Goal: Contribute content

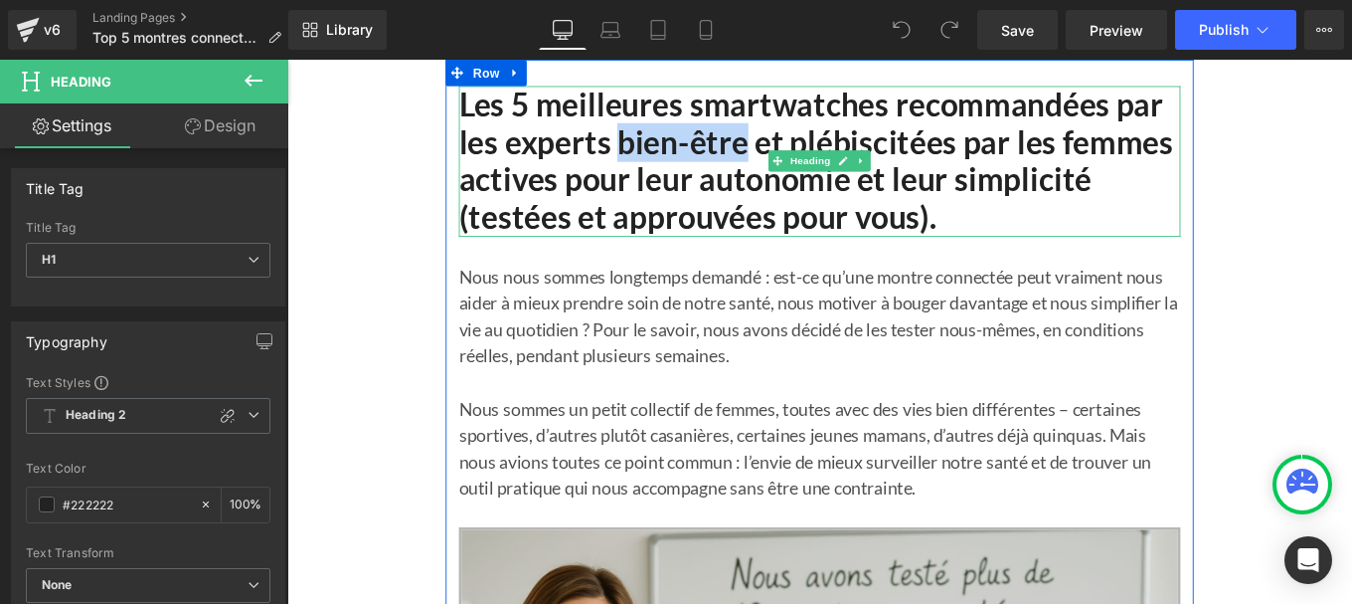
drag, startPoint x: 656, startPoint y: 148, endPoint x: 793, endPoint y: 155, distance: 136.4
click at [793, 155] on h1 "Les 5 meilleures smartwatches recommandées par les experts bien-être et plébisc…" at bounding box center [888, 175] width 815 height 170
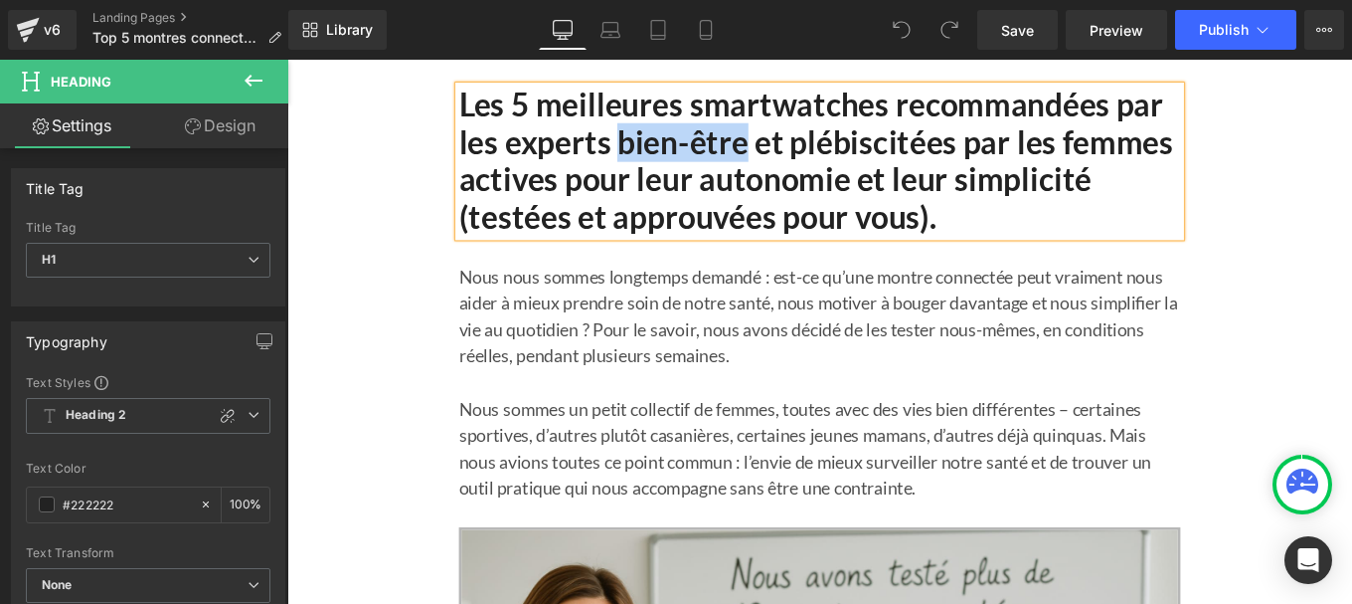
drag, startPoint x: 753, startPoint y: 141, endPoint x: 978, endPoint y: 192, distance: 230.4
click at [753, 141] on h1 "Les 5 meilleures smartwatches recommandées par les experts bien-être et plébisc…" at bounding box center [888, 175] width 815 height 170
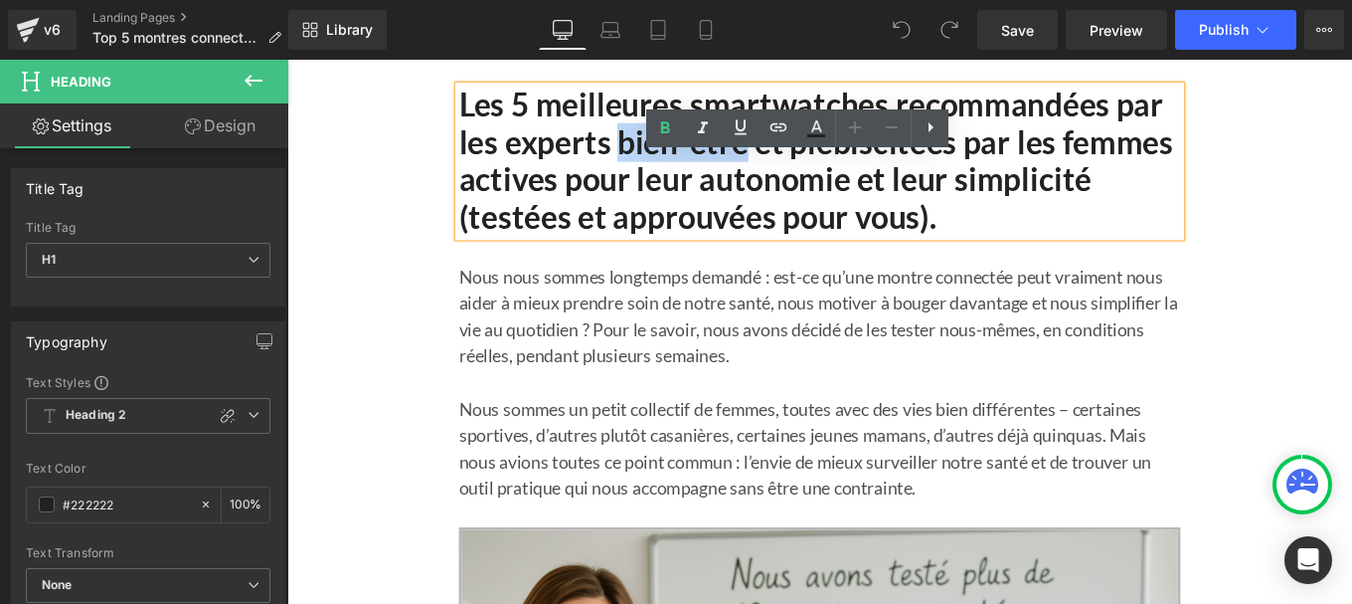
drag, startPoint x: 706, startPoint y: 142, endPoint x: 796, endPoint y: 160, distance: 91.3
click at [796, 160] on h1 "Les 5 meilleures smartwatches recommandées par les experts bien-être et plébisc…" at bounding box center [888, 175] width 815 height 170
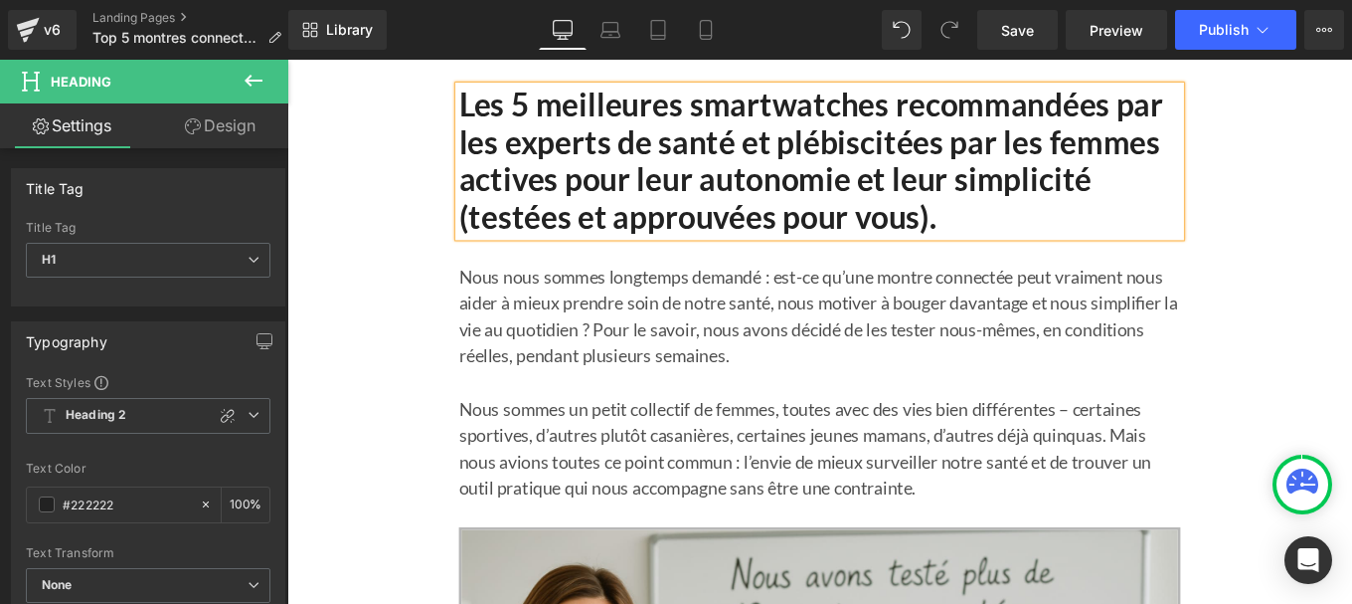
click at [699, 156] on h1 "Les 5 meilleures smartwatches recommandées par les experts de santé et plébisci…" at bounding box center [888, 175] width 815 height 170
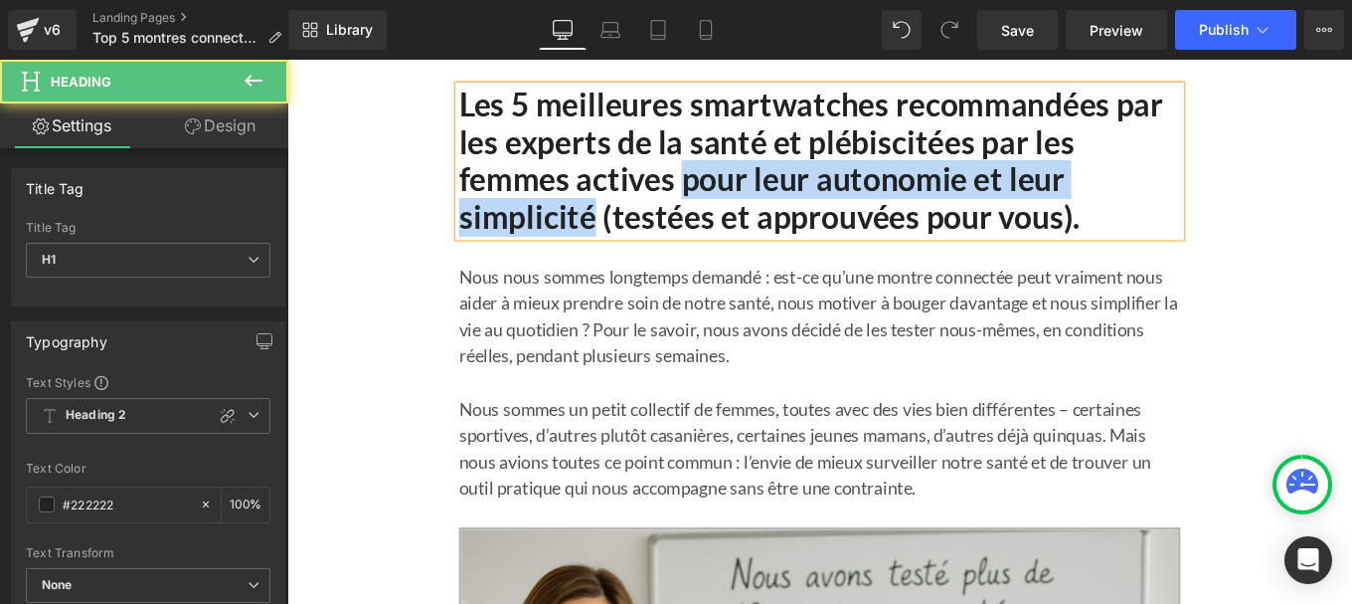
drag, startPoint x: 730, startPoint y: 195, endPoint x: 628, endPoint y: 227, distance: 107.3
click at [628, 227] on h1 "Les 5 meilleures smartwatches recommandées par les experts de la santé et plébi…" at bounding box center [888, 175] width 815 height 170
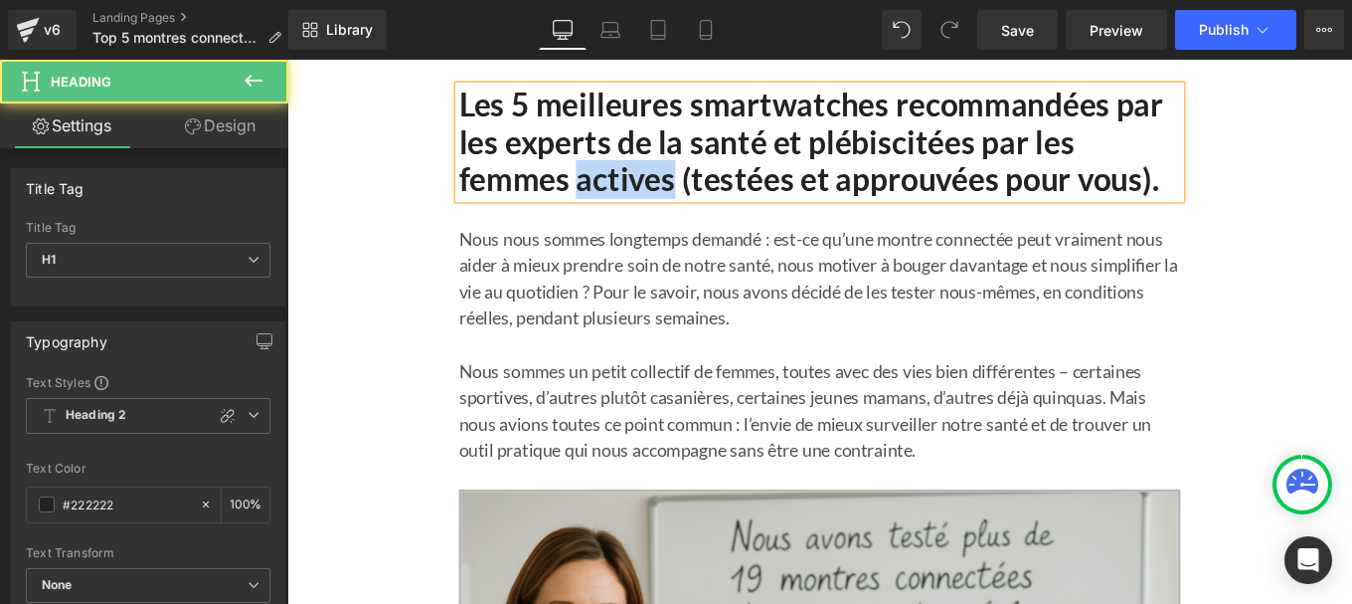
drag, startPoint x: 716, startPoint y: 207, endPoint x: 610, endPoint y: 194, distance: 107.2
click at [610, 194] on h1 "Les 5 meilleures smartwatches recommandées par les experts de la santé et plébi…" at bounding box center [888, 153] width 815 height 127
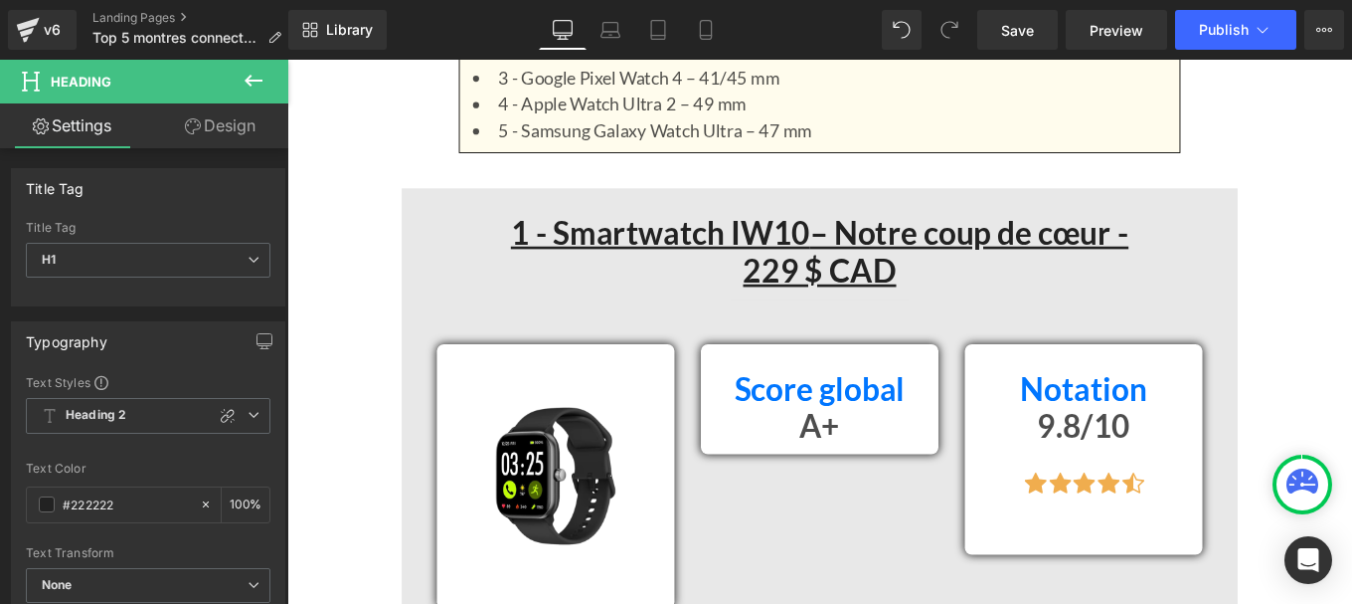
scroll to position [2291, 0]
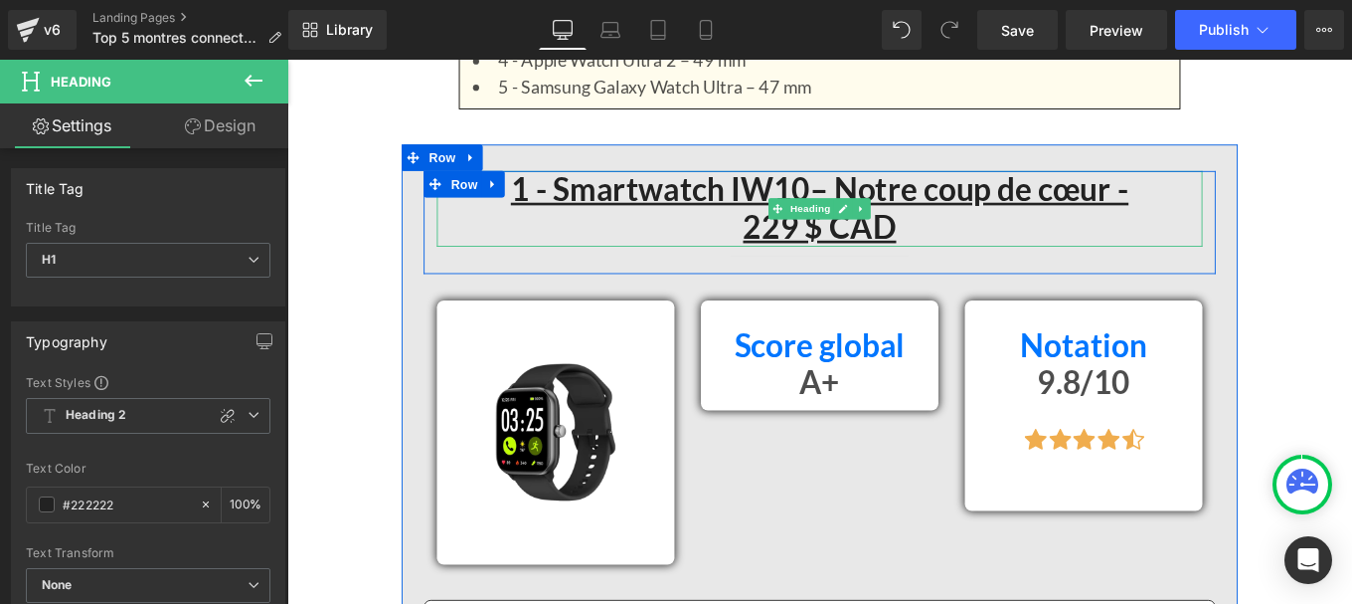
click at [834, 264] on u "229 $ CAD" at bounding box center [889, 248] width 173 height 43
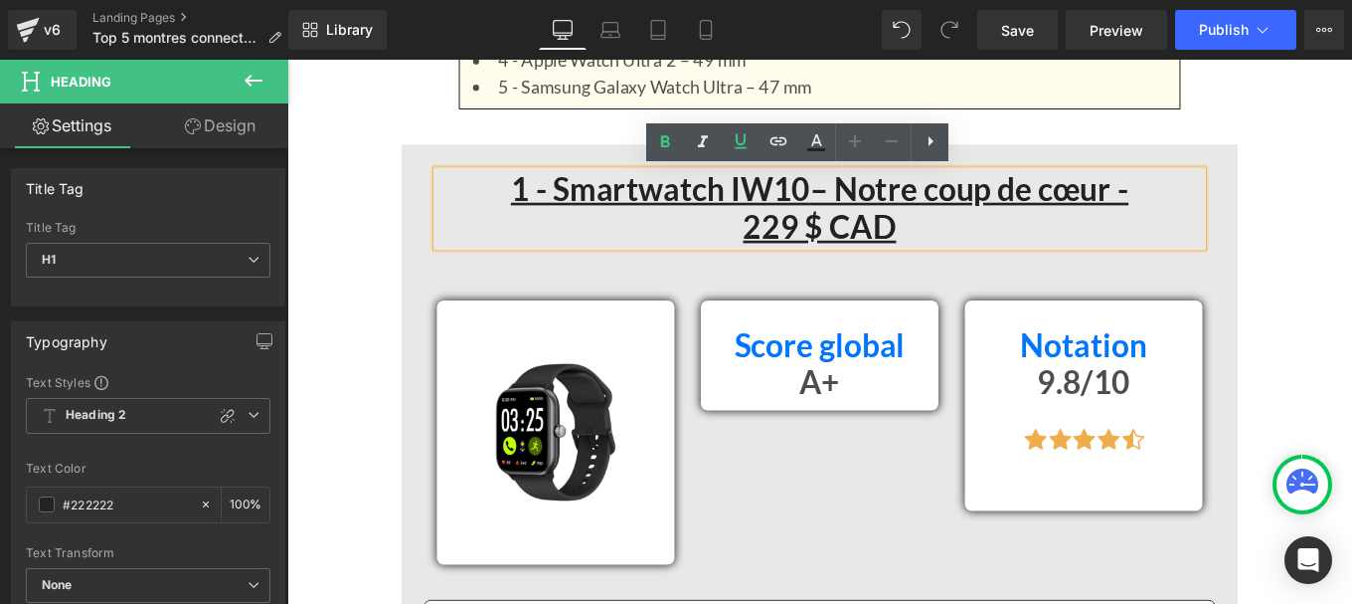
click at [834, 249] on u "229 $ CAD" at bounding box center [889, 248] width 173 height 43
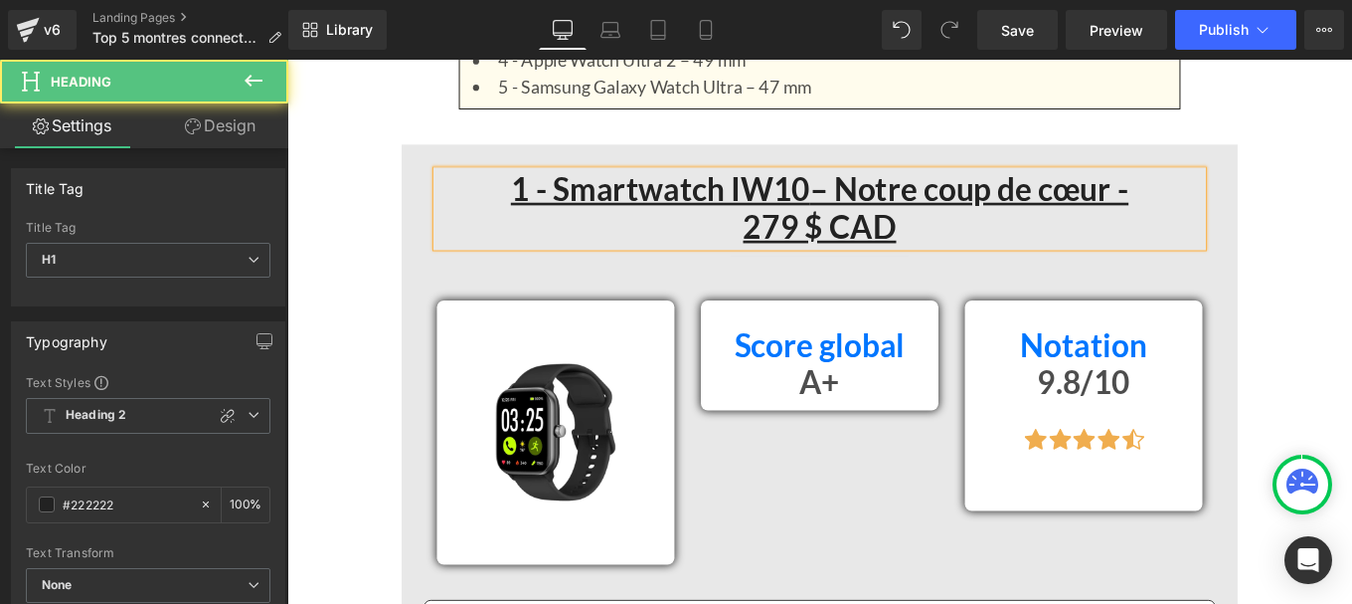
click at [813, 243] on u "279 $ CAD" at bounding box center [889, 248] width 173 height 43
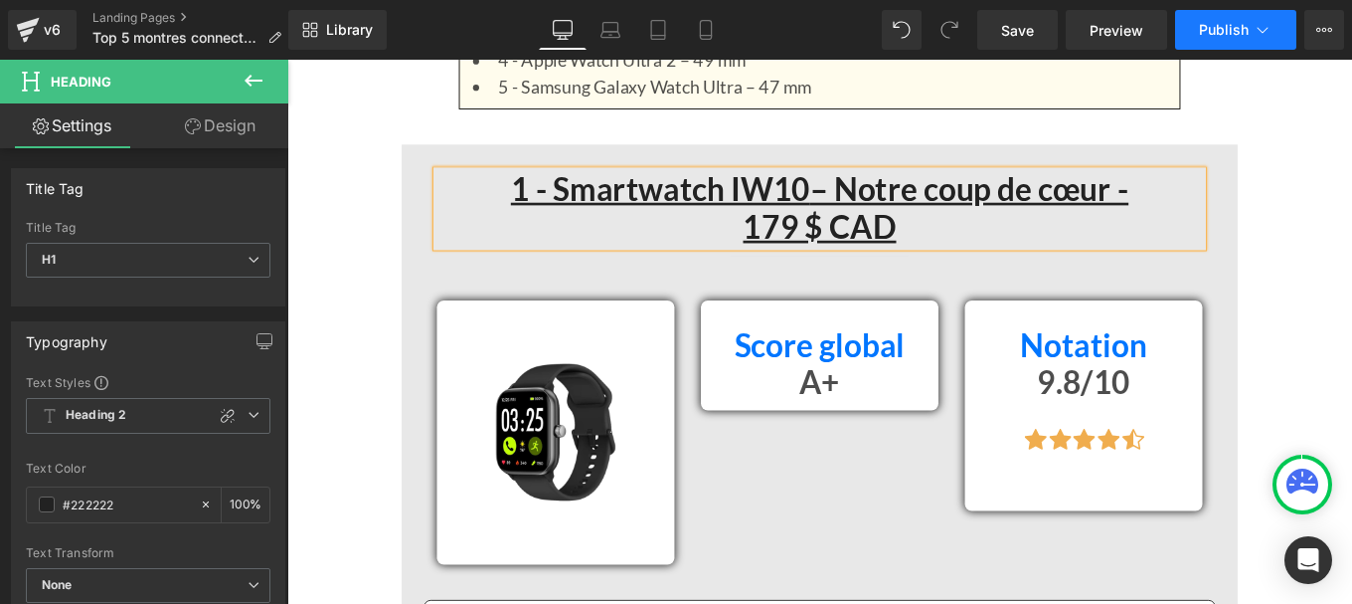
click at [1231, 25] on span "Publish" at bounding box center [1224, 30] width 50 height 16
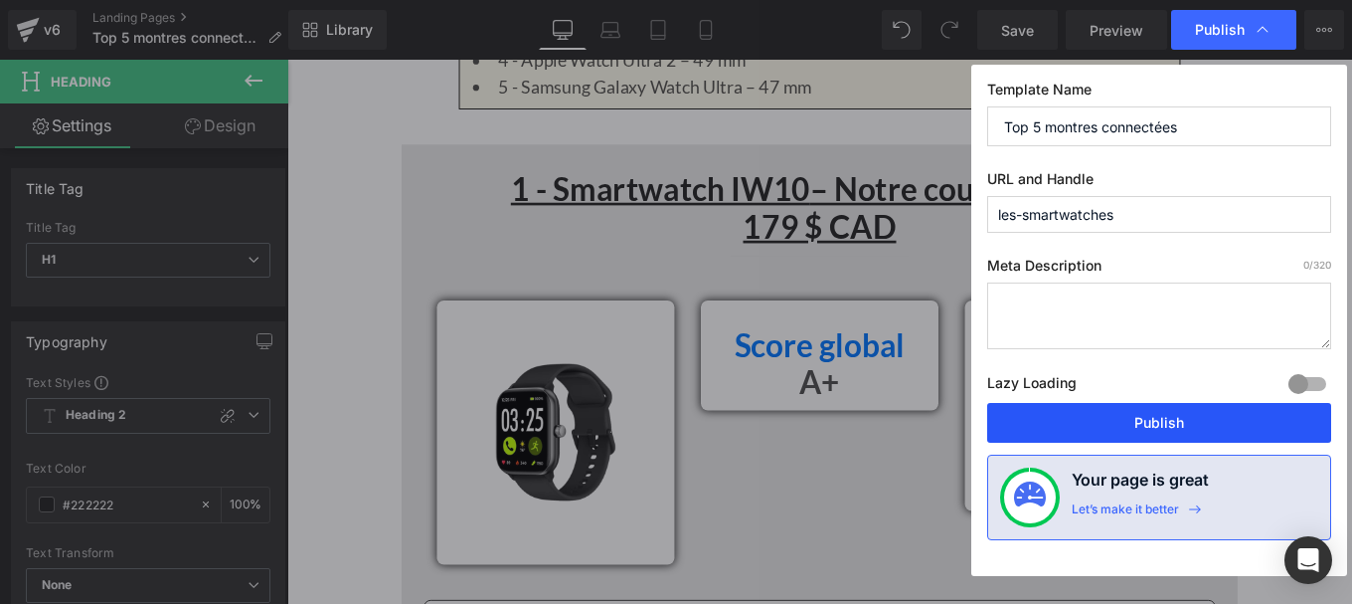
click at [1127, 423] on button "Publish" at bounding box center [1160, 423] width 344 height 40
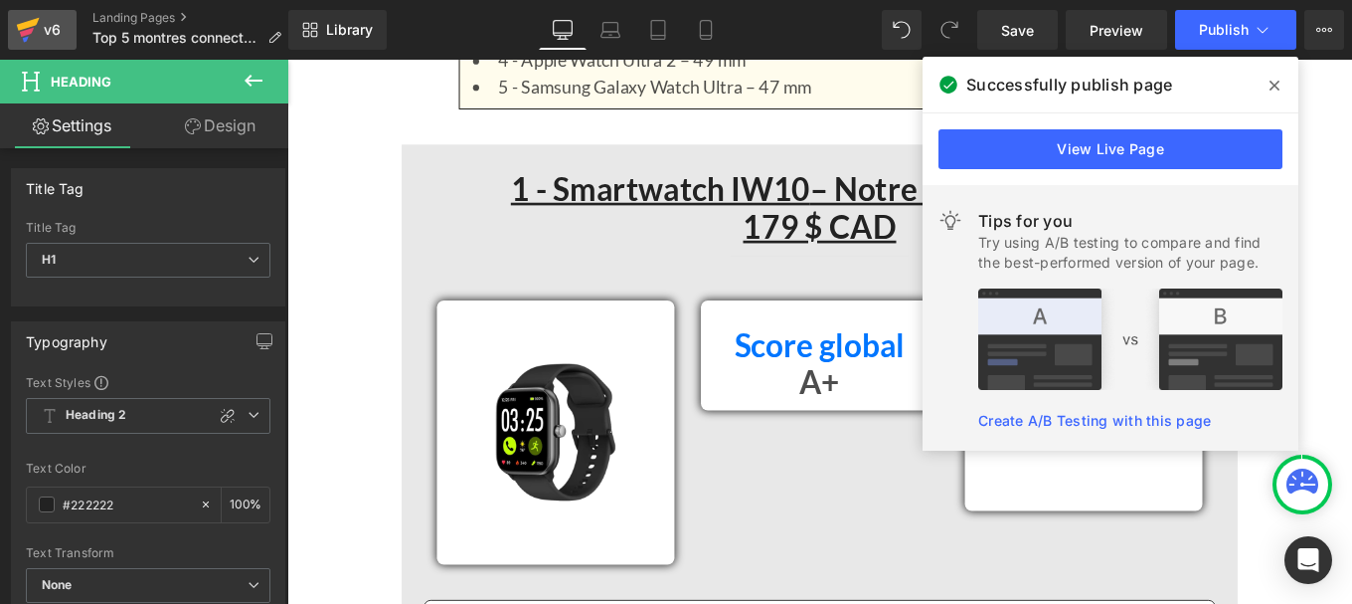
click at [47, 26] on div "v6" at bounding box center [52, 30] width 25 height 26
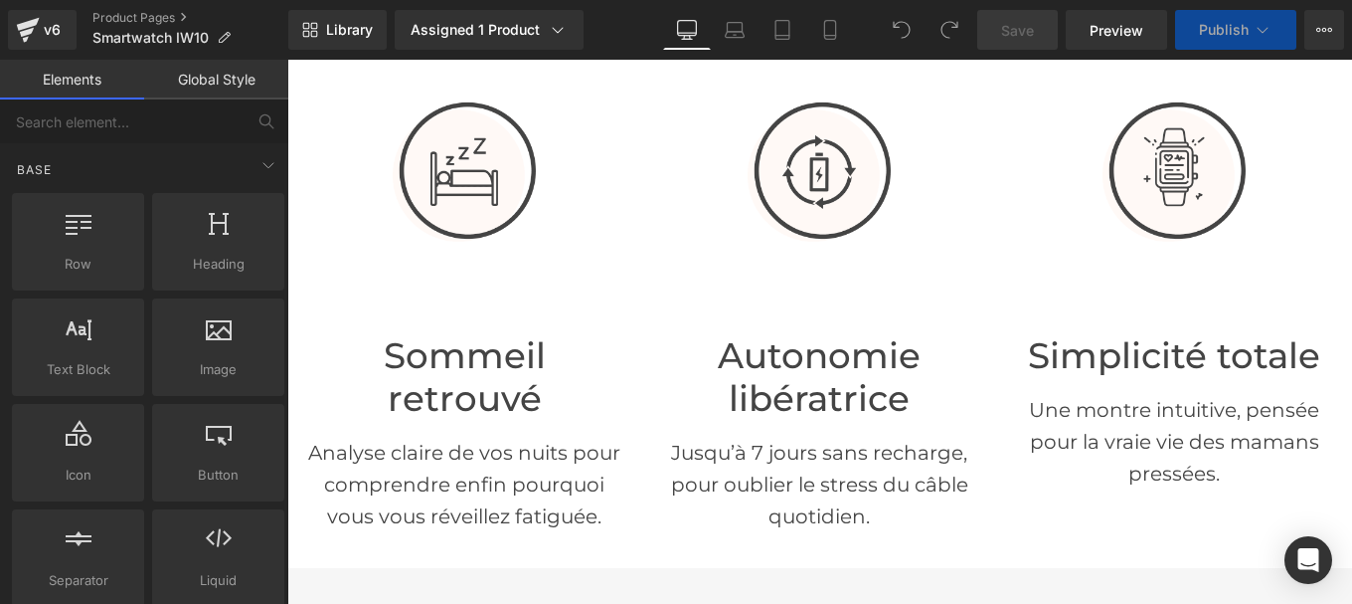
scroll to position [2433, 0]
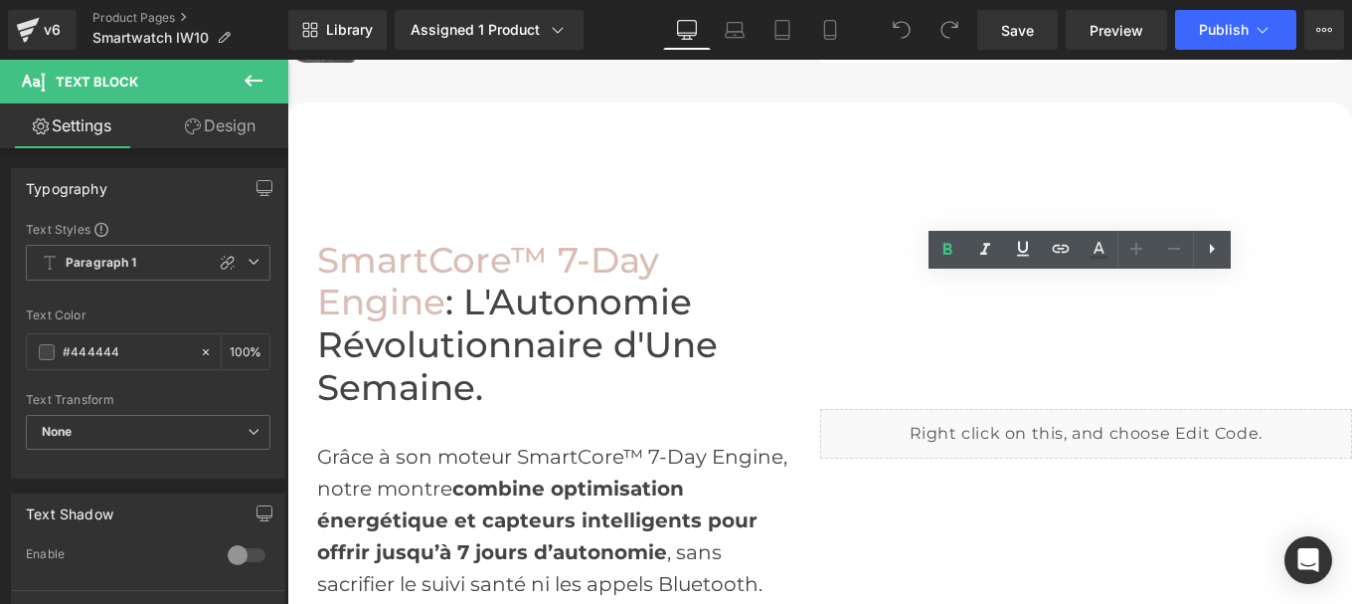
scroll to position [3135, 0]
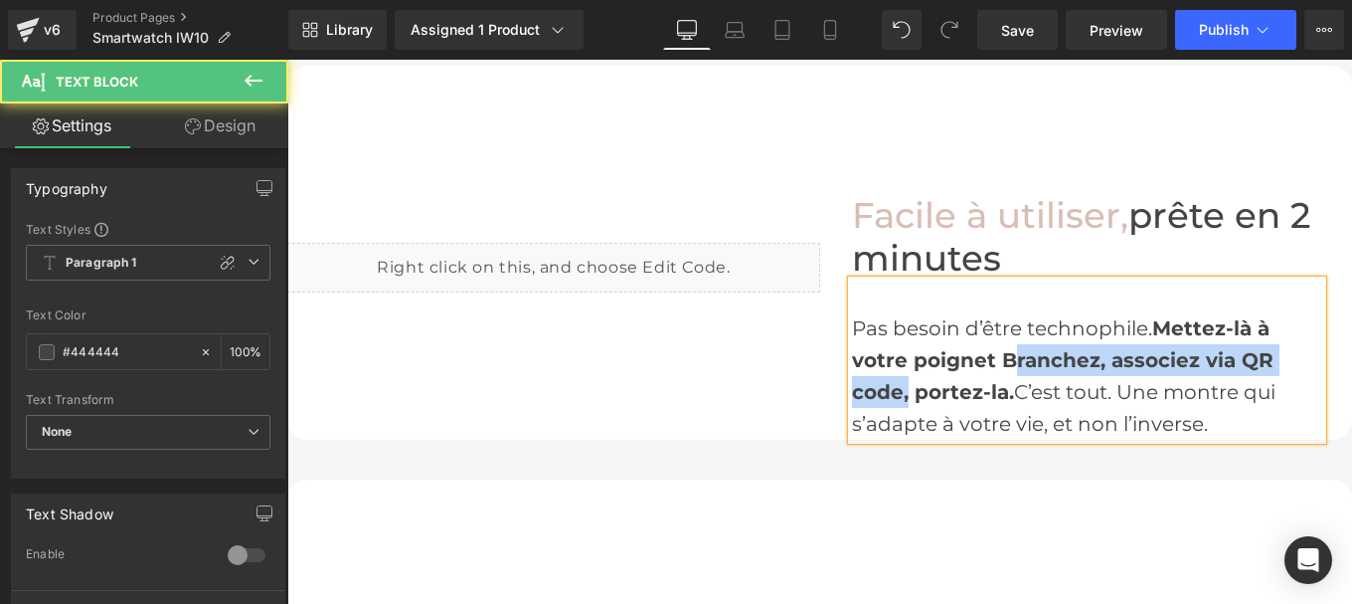
drag, startPoint x: 990, startPoint y: 351, endPoint x: 895, endPoint y: 397, distance: 105.0
click at [895, 397] on strong "Mettez-là à votre poignet Branchez, associez via QR code, portez-la." at bounding box center [1063, 360] width 422 height 88
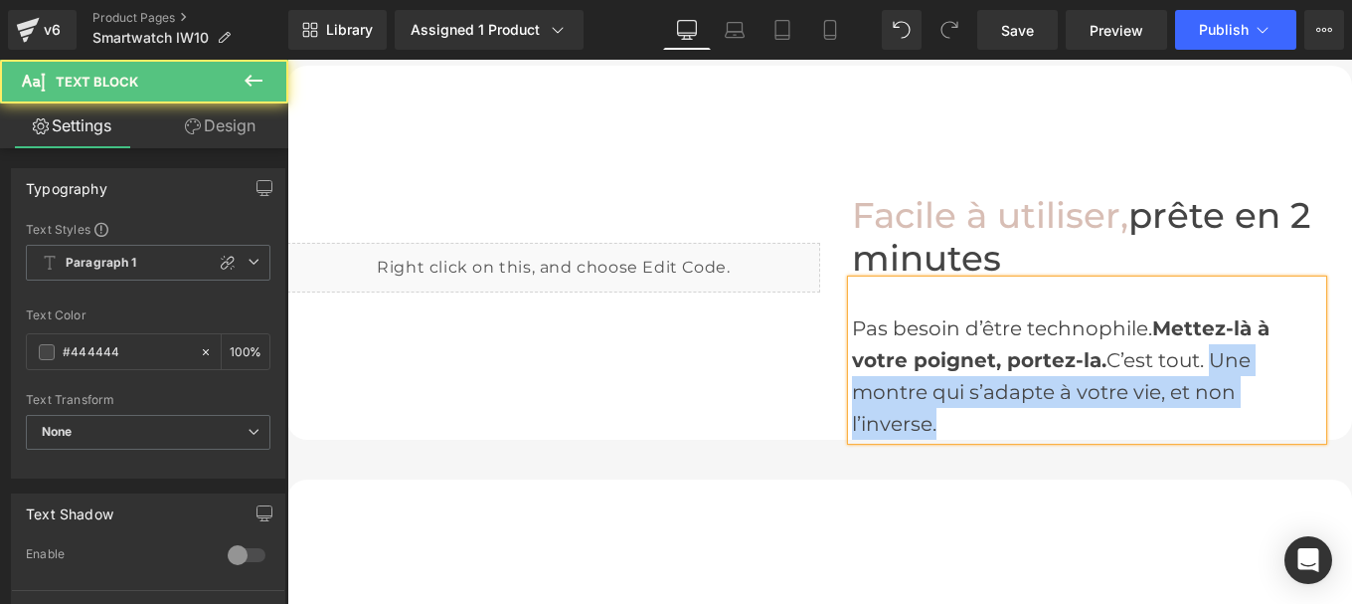
drag, startPoint x: 1209, startPoint y: 358, endPoint x: 1206, endPoint y: 406, distance: 47.8
click at [1206, 406] on div "Pas besoin d’être technophile. Mettez-là à votre poignet, portez-la. C’est tout…" at bounding box center [1087, 375] width 471 height 127
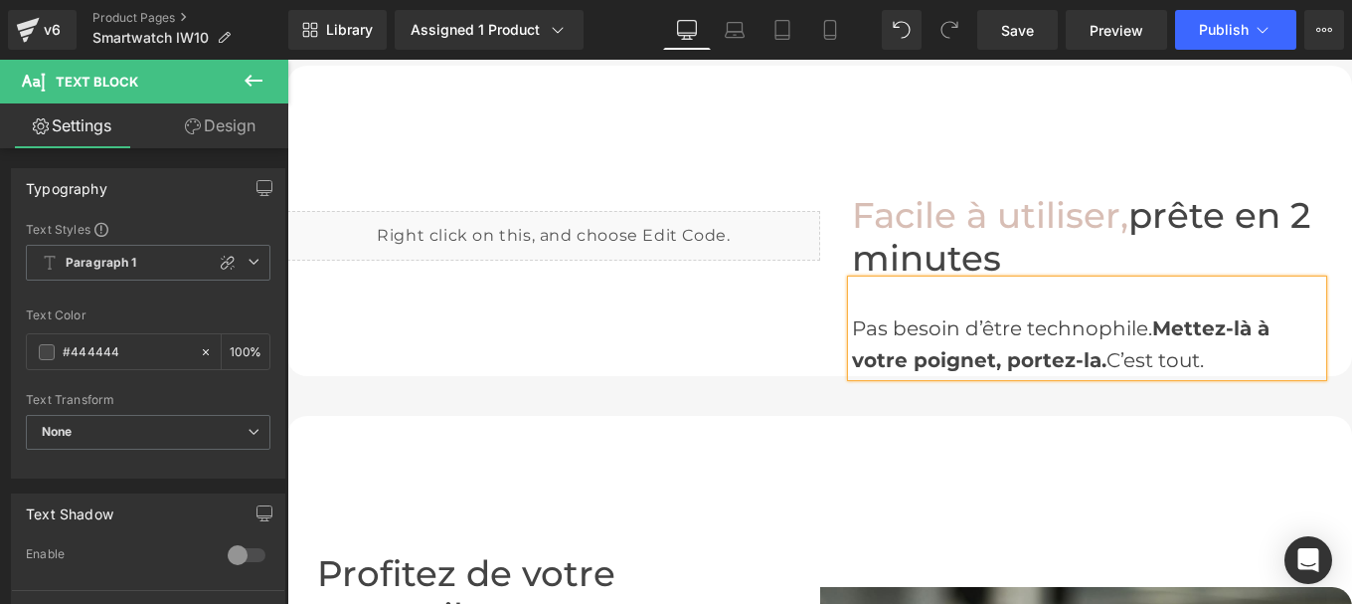
click at [1105, 360] on span "Pas besoin d’être technophile. Mettez-là à votre poignet, portez-la. C’est tout." at bounding box center [1061, 344] width 418 height 56
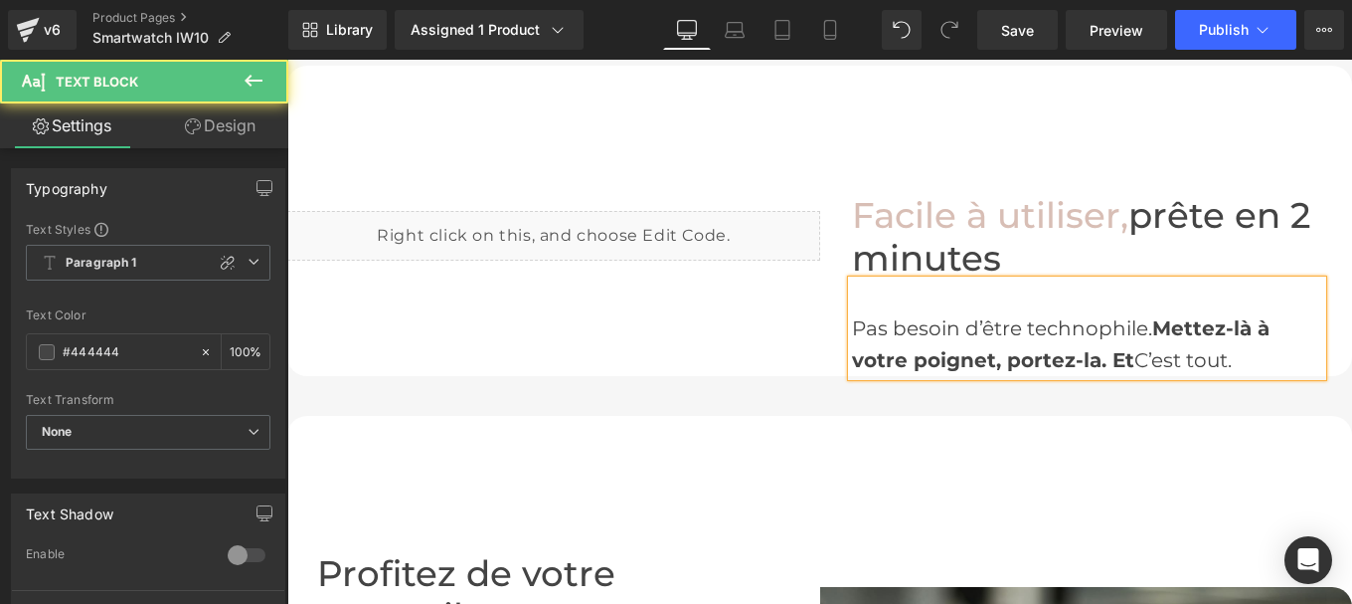
click at [1088, 357] on strong "Mettez-là à votre poignet, portez-la. Et" at bounding box center [1061, 344] width 418 height 56
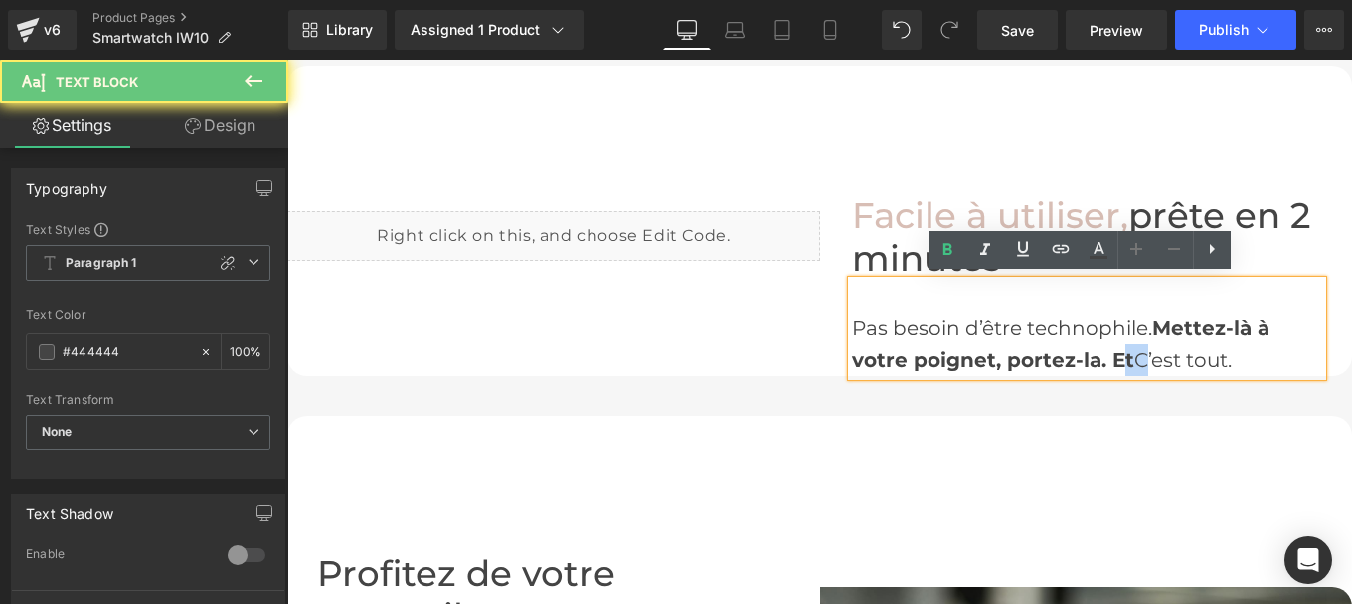
drag, startPoint x: 1100, startPoint y: 357, endPoint x: 1138, endPoint y: 354, distance: 37.9
click at [1138, 354] on span "Pas besoin d’être technophile. Mettez-là à votre poignet, portez-la. Et C’est t…" at bounding box center [1061, 344] width 418 height 56
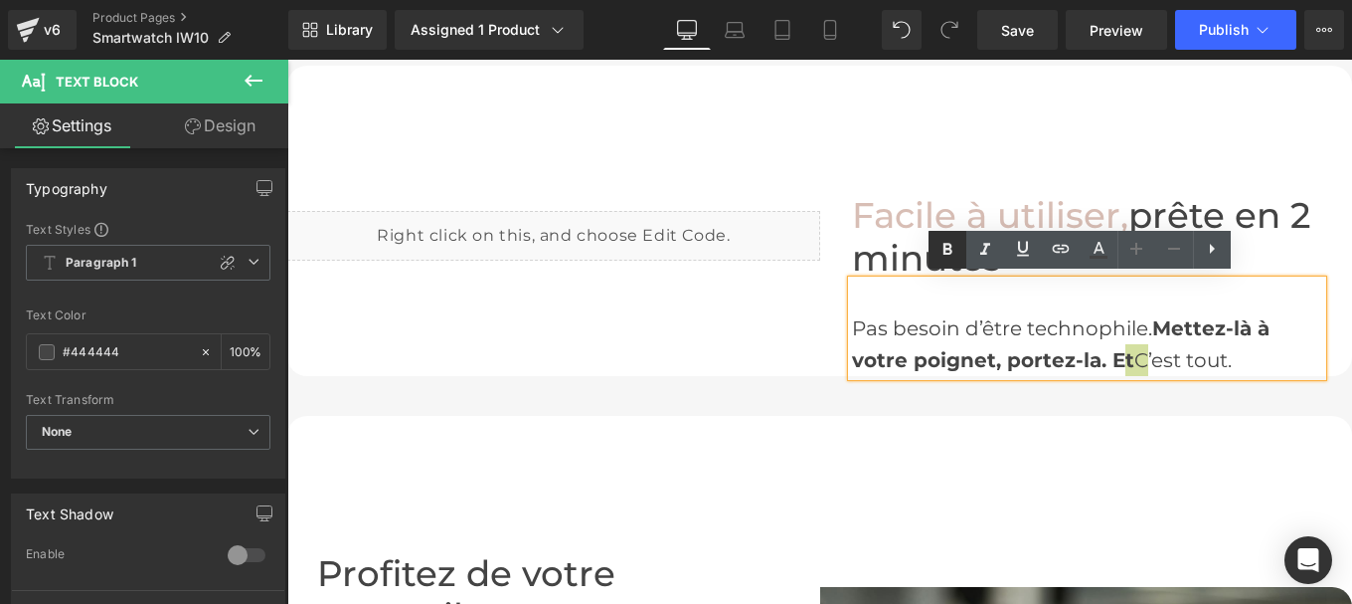
click at [952, 244] on icon at bounding box center [948, 250] width 24 height 24
click at [950, 239] on icon at bounding box center [948, 250] width 24 height 24
click at [1104, 347] on strong "Mettez-là à votre poignet, portez-la. Et" at bounding box center [1061, 344] width 418 height 56
drag, startPoint x: 1104, startPoint y: 347, endPoint x: 1132, endPoint y: 352, distance: 28.3
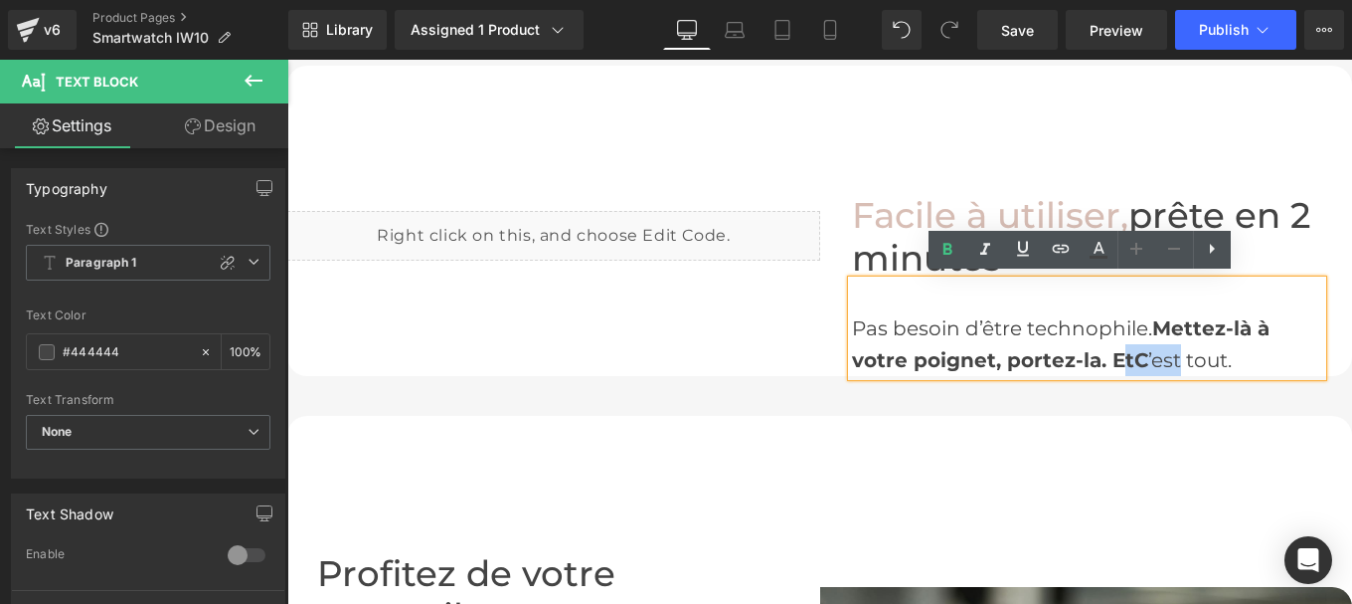
click at [1132, 352] on span "Pas besoin d’être technophile. Mettez-là à votre poignet, portez-la. Et C ’est …" at bounding box center [1061, 344] width 418 height 56
drag, startPoint x: 952, startPoint y: 253, endPoint x: 702, endPoint y: 209, distance: 253.4
click at [952, 253] on icon at bounding box center [948, 249] width 9 height 12
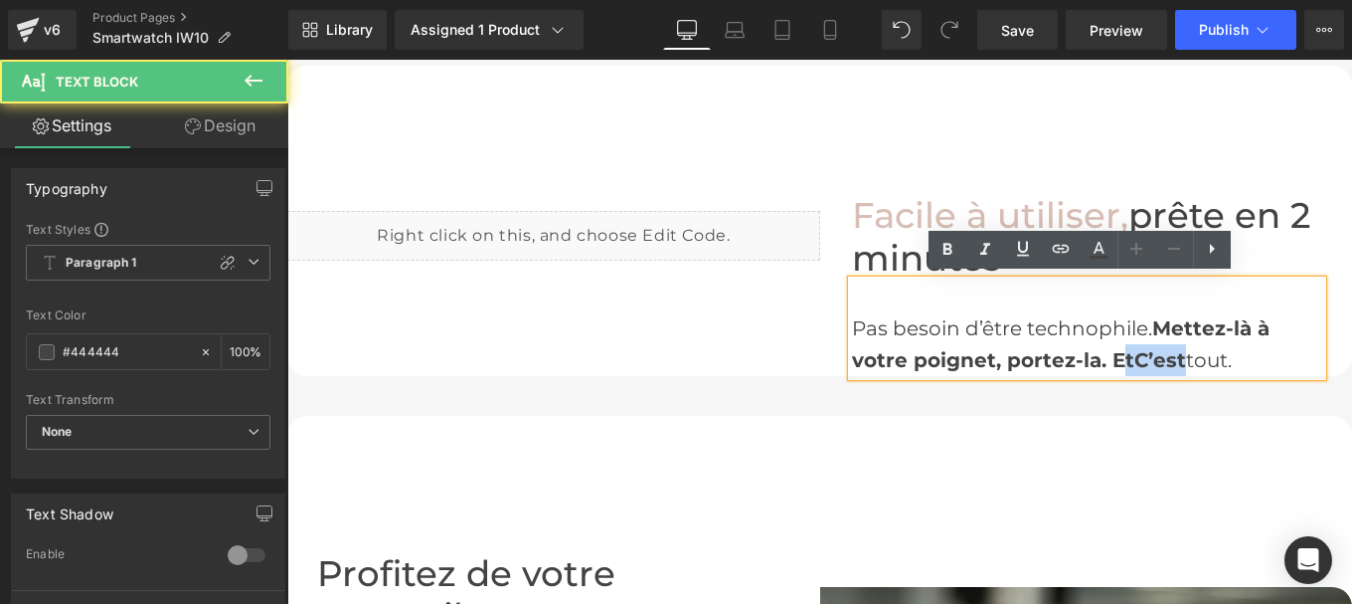
drag, startPoint x: 1102, startPoint y: 353, endPoint x: 1177, endPoint y: 357, distance: 75.7
click at [1177, 357] on span "Pas besoin d’être technophile. Mettez-là à votre poignet, portez-la. Et C’est t…" at bounding box center [1061, 344] width 418 height 56
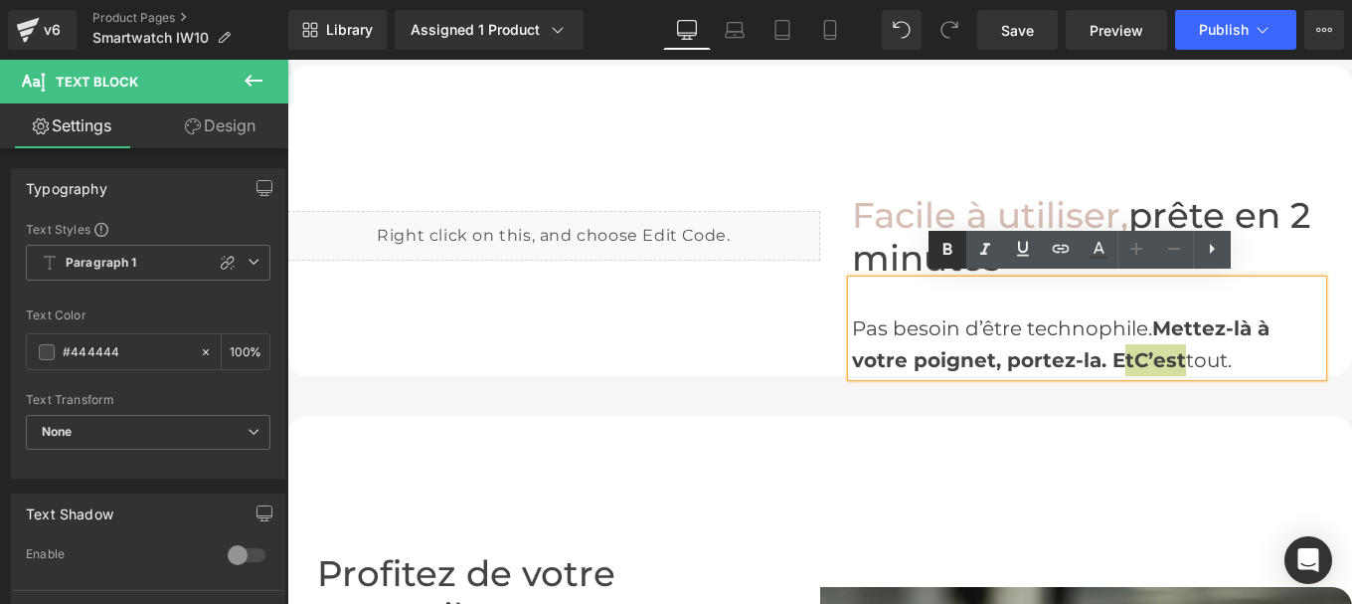
click at [951, 247] on icon at bounding box center [948, 249] width 9 height 12
click at [1138, 356] on span "Pas besoin d’être technophile. Mettez-là à votre poignet, portez-la. Et C’est t…" at bounding box center [1061, 344] width 418 height 56
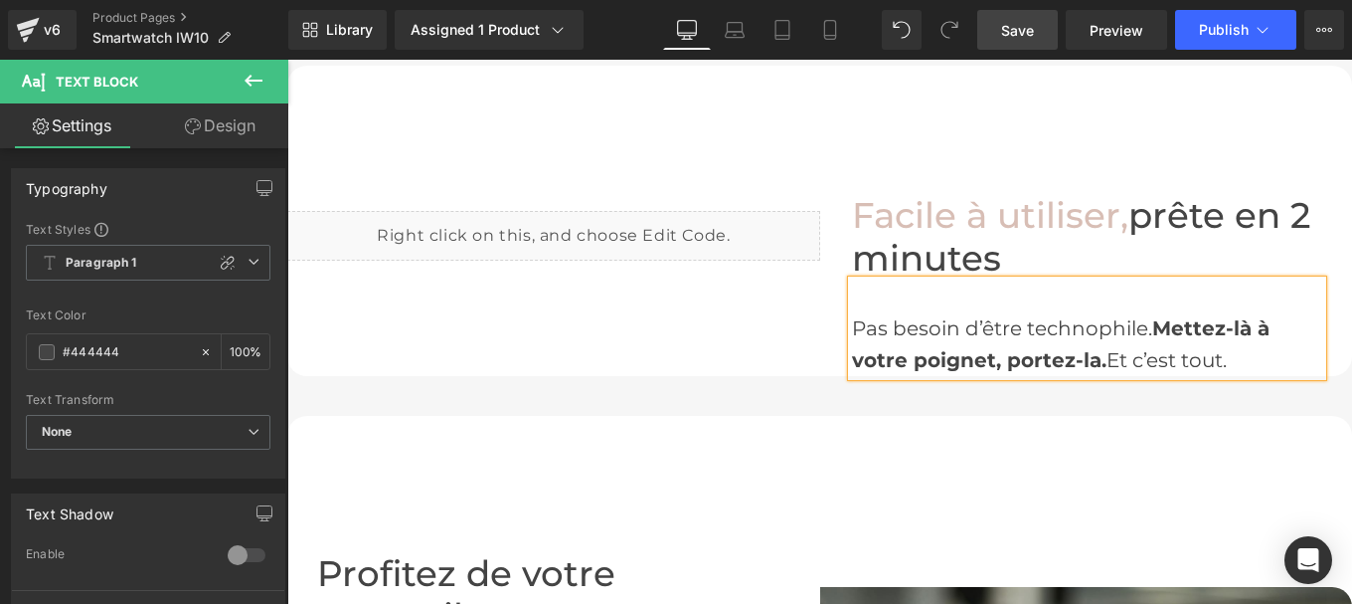
click at [1022, 32] on span "Save" at bounding box center [1017, 30] width 33 height 21
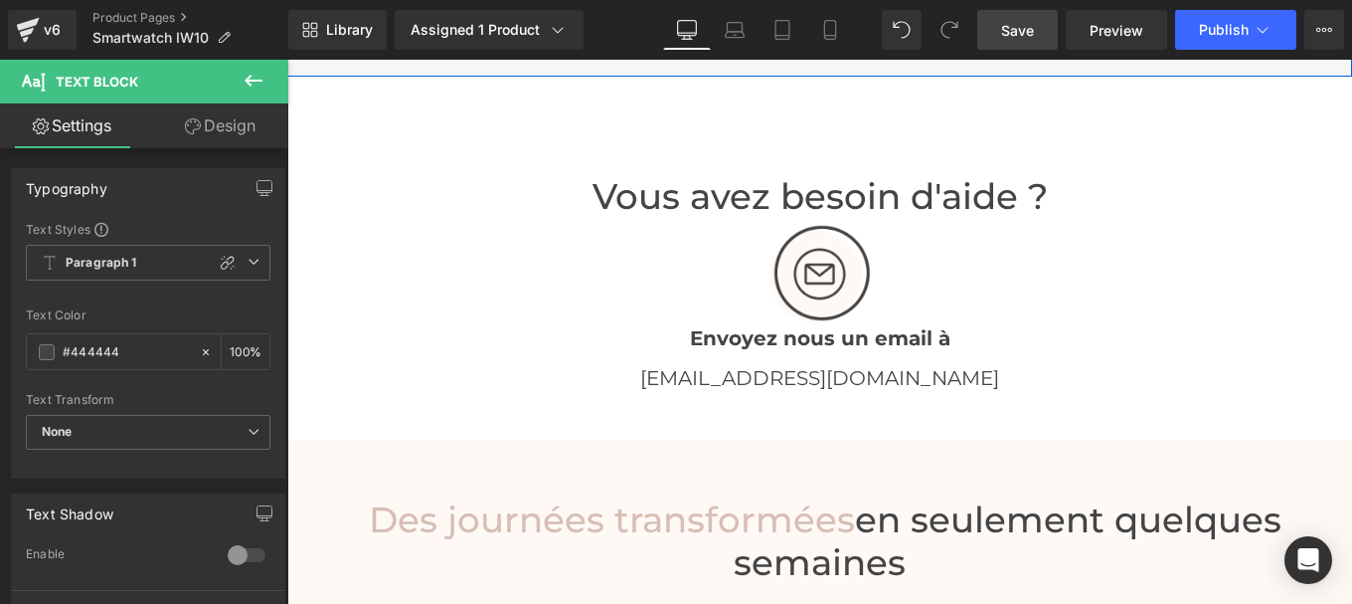
scroll to position [4430, 0]
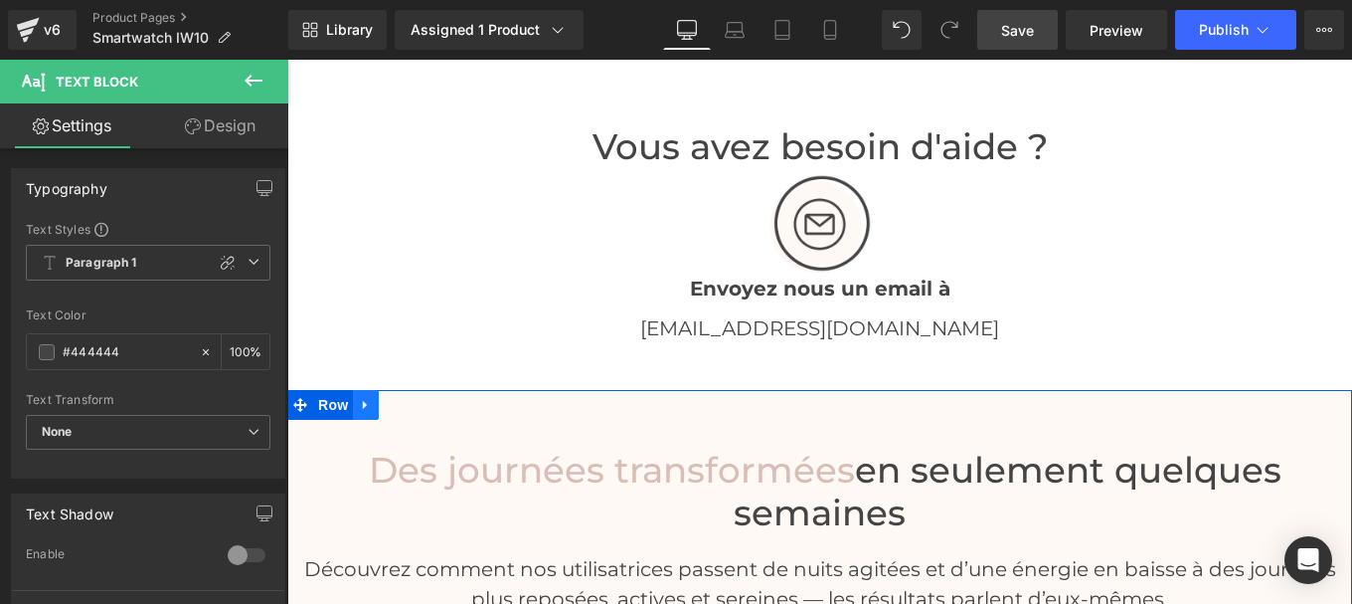
click at [363, 401] on icon at bounding box center [365, 405] width 4 height 9
click at [412, 398] on icon at bounding box center [418, 405] width 14 height 14
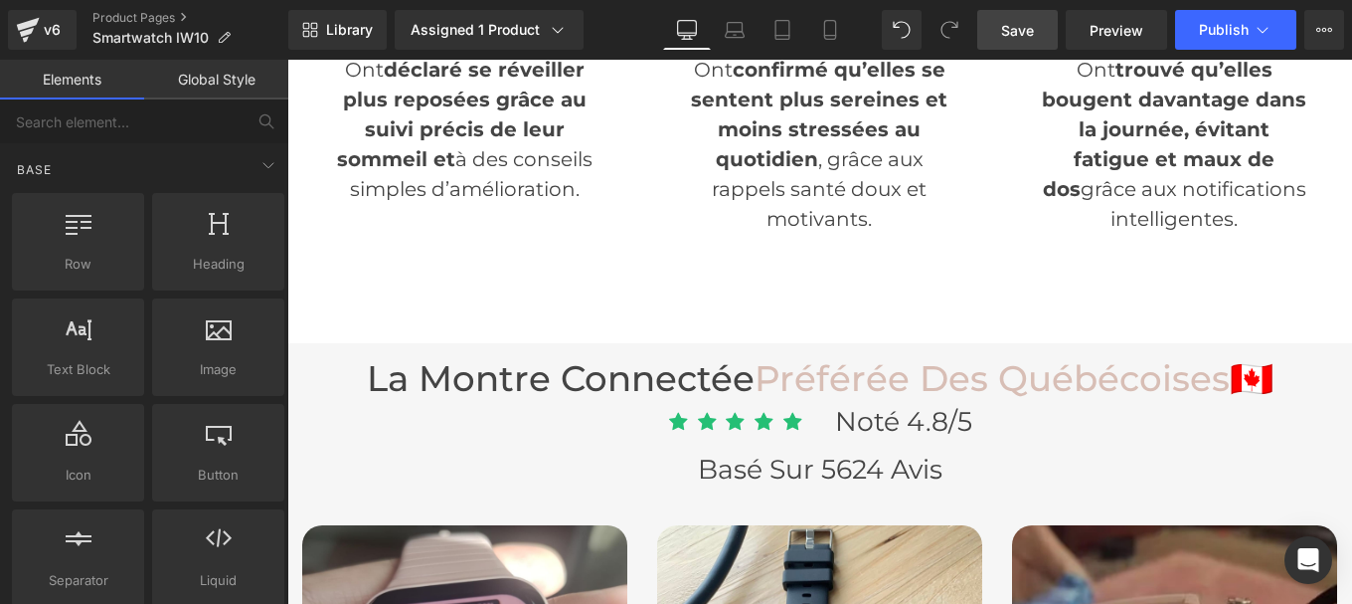
scroll to position [5075, 0]
click at [1018, 41] on link "Save" at bounding box center [1018, 30] width 81 height 40
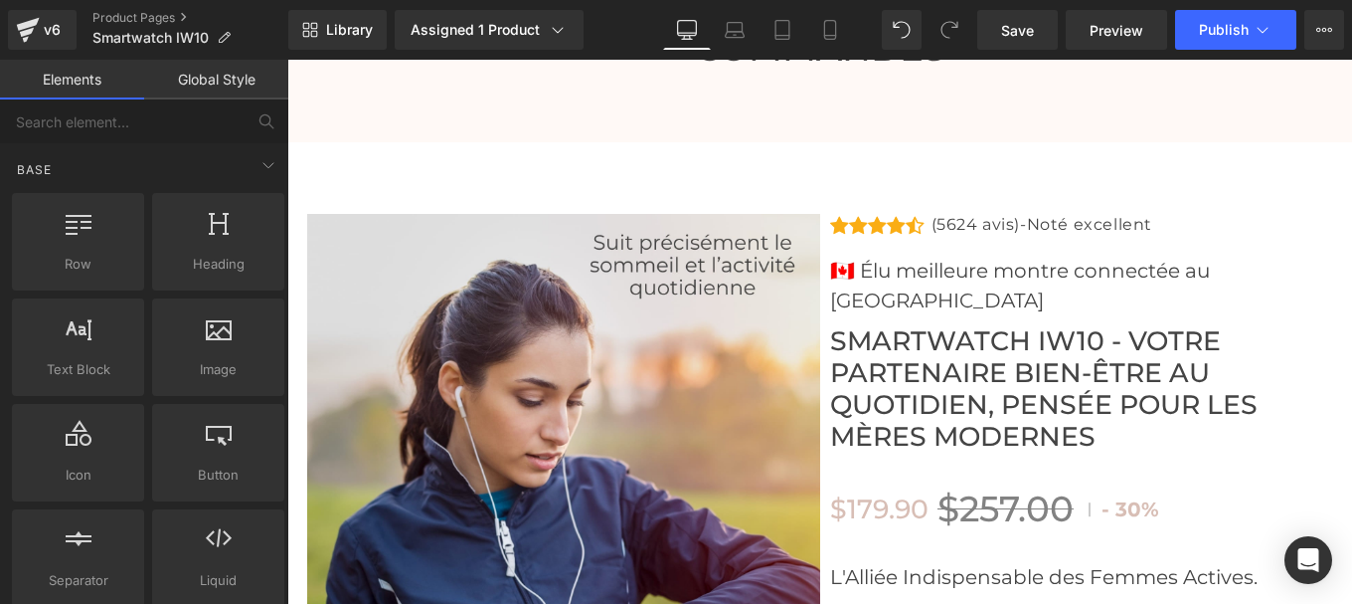
scroll to position [7125, 0]
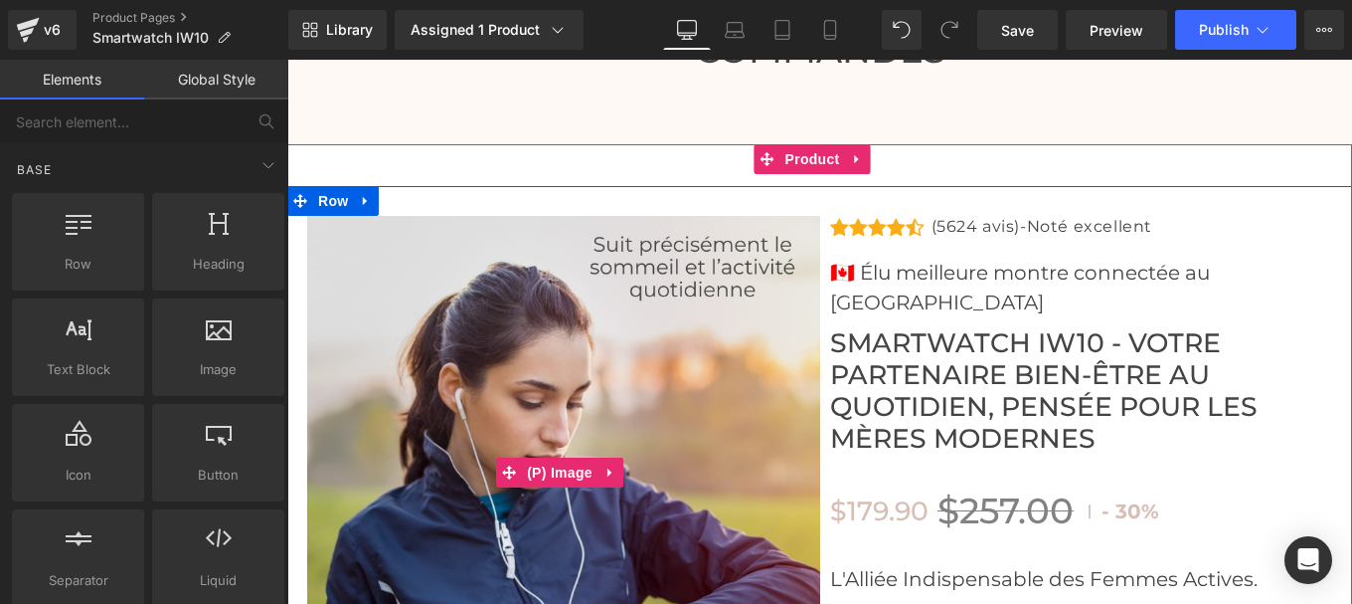
click at [542, 261] on img at bounding box center [563, 472] width 513 height 513
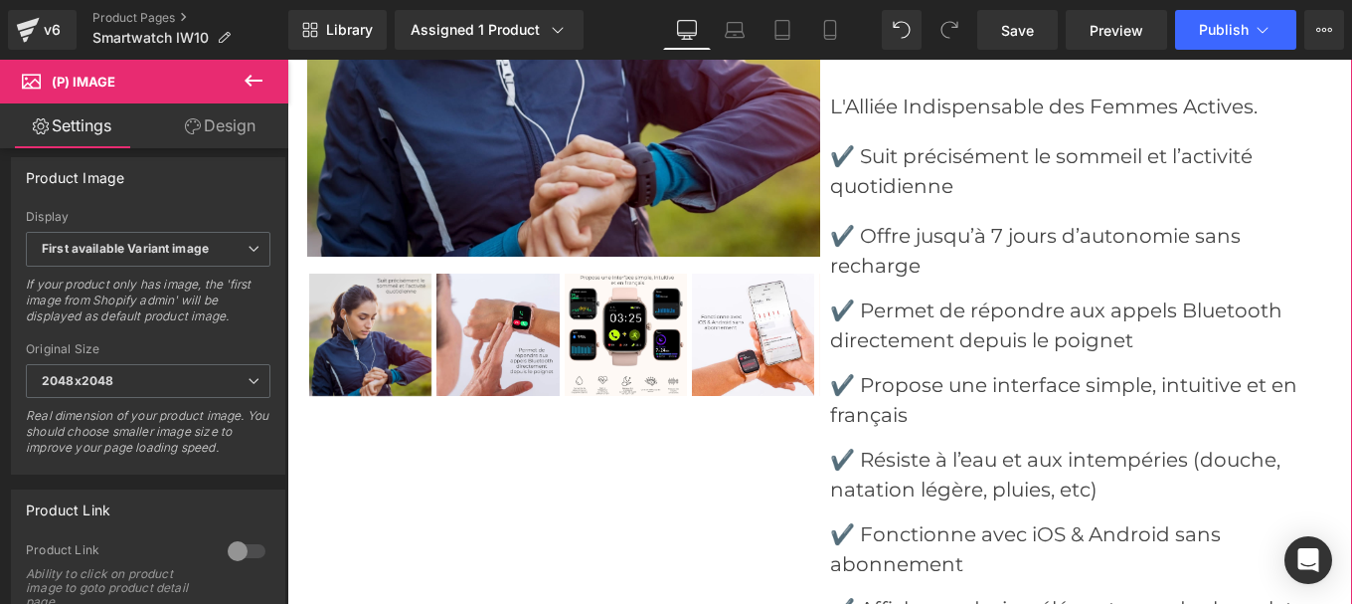
scroll to position [7599, 0]
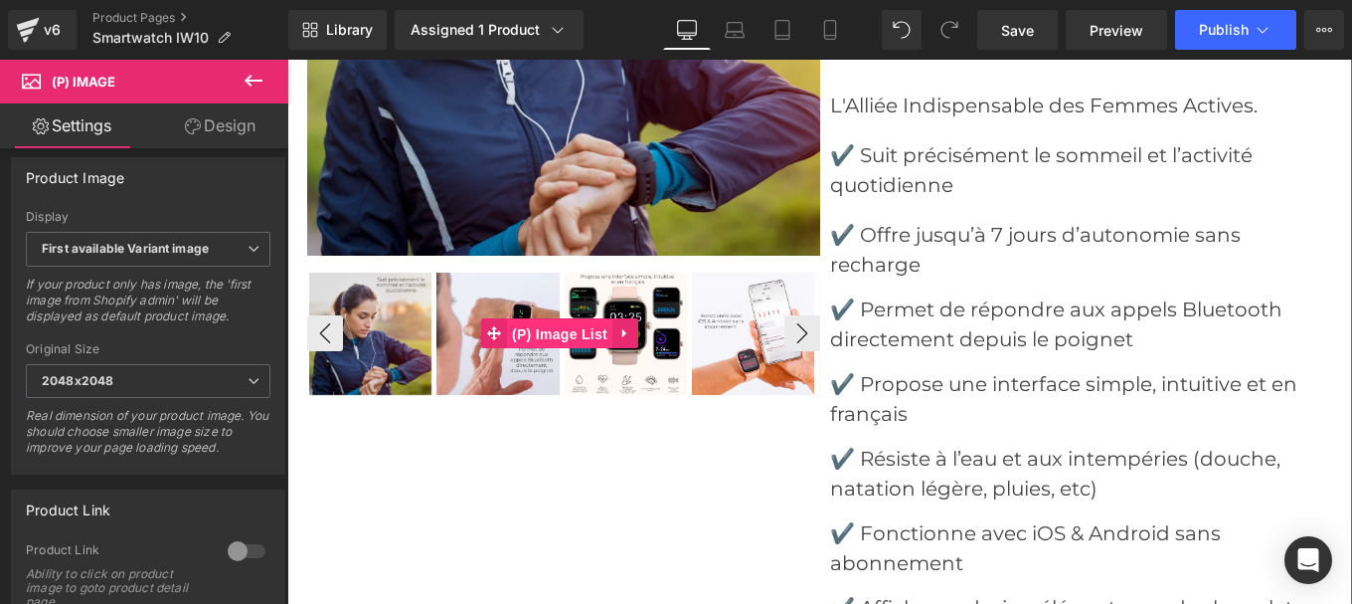
click at [550, 319] on span "(P) Image List" at bounding box center [559, 334] width 105 height 30
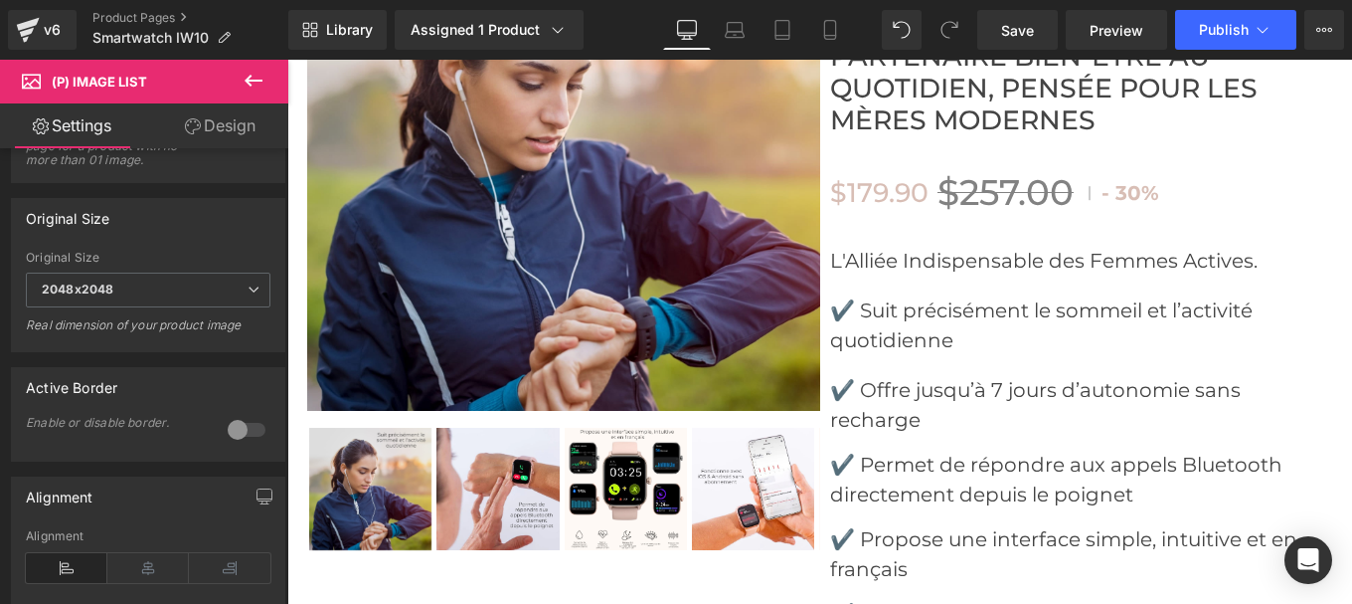
scroll to position [7453, 0]
